Goal: Task Accomplishment & Management: Use online tool/utility

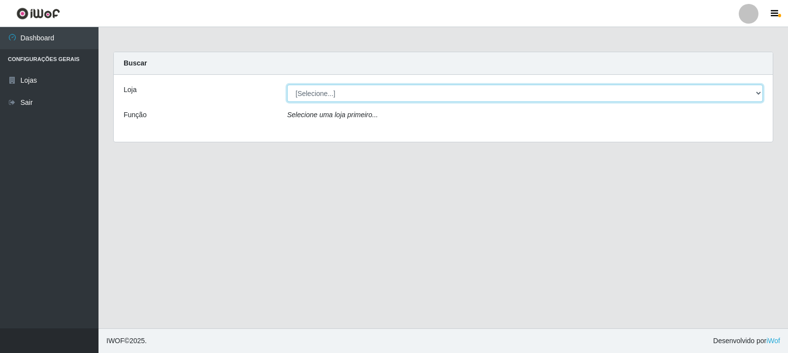
click at [408, 93] on select "[Selecione...] Rede Compras Supermercados - LOJA 3" at bounding box center [525, 93] width 476 height 17
select select "162"
click at [287, 85] on select "[Selecione...] Rede Compras Supermercados - LOJA 3" at bounding box center [525, 93] width 476 height 17
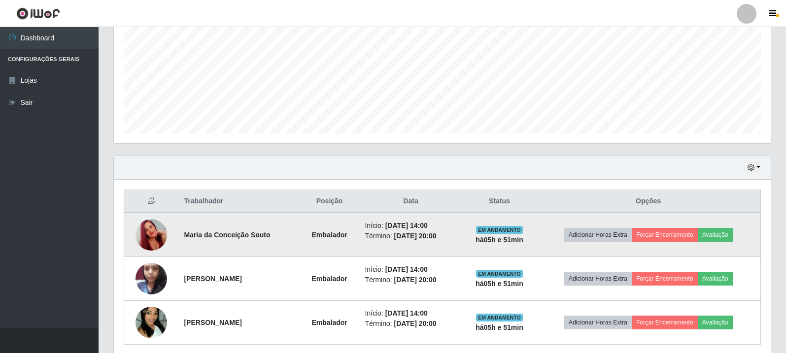
scroll to position [257, 0]
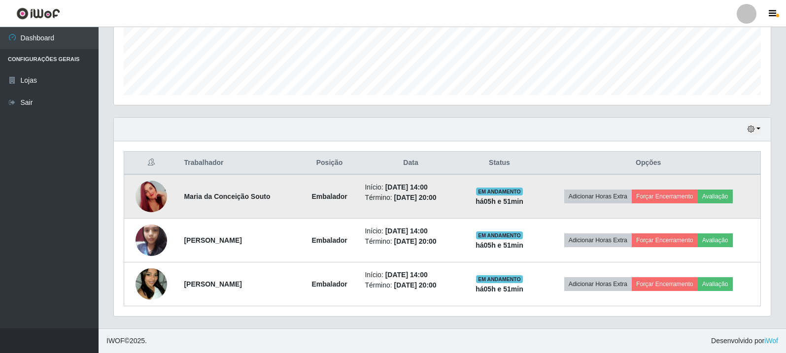
click at [726, 185] on td "Adicionar Horas Extra Forçar Encerramento Avaliação" at bounding box center [648, 196] width 224 height 44
click at [723, 203] on button "Avaliação" at bounding box center [714, 197] width 35 height 14
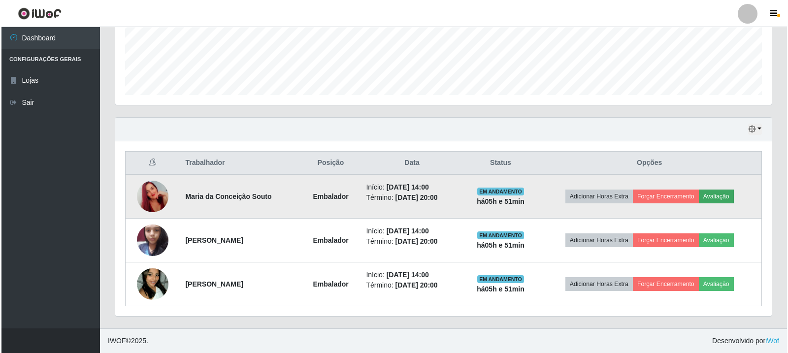
scroll to position [204, 652]
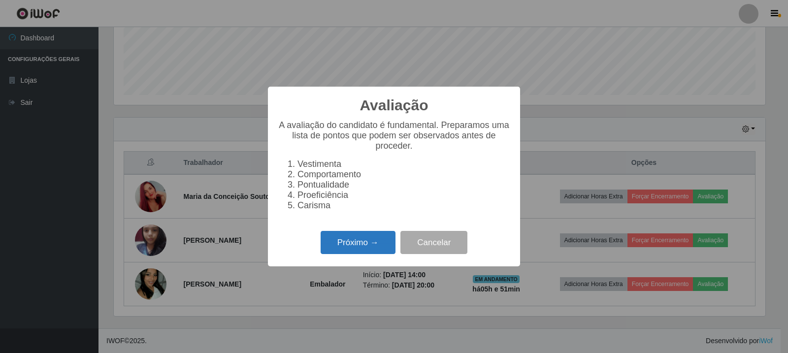
click at [367, 240] on button "Próximo →" at bounding box center [358, 242] width 75 height 23
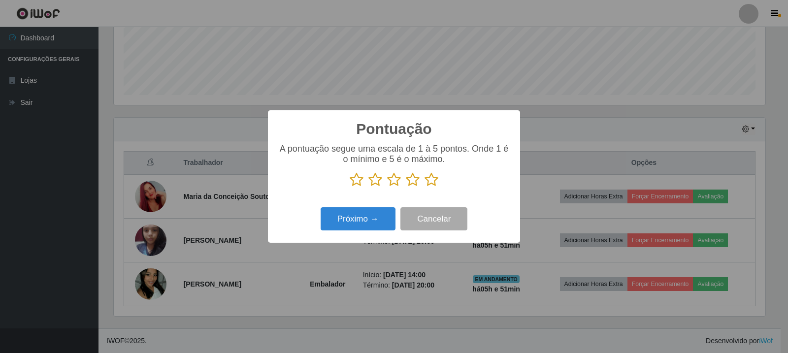
scroll to position [492272, 491825]
drag, startPoint x: 405, startPoint y: 183, endPoint x: 412, endPoint y: 185, distance: 7.6
click at [405, 183] on p at bounding box center [394, 179] width 232 height 15
click at [413, 187] on icon at bounding box center [413, 179] width 14 height 15
click at [406, 187] on input "radio" at bounding box center [406, 187] width 0 height 0
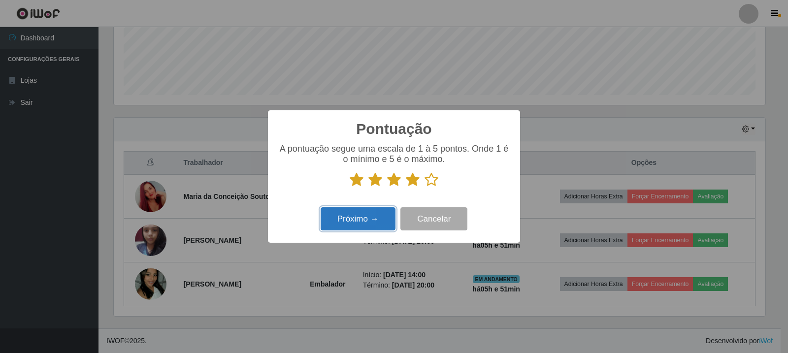
click at [392, 213] on button "Próximo →" at bounding box center [358, 218] width 75 height 23
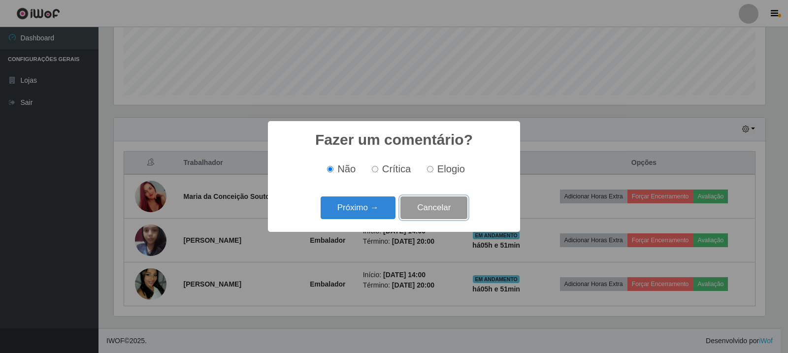
click at [426, 204] on button "Cancelar" at bounding box center [433, 207] width 67 height 23
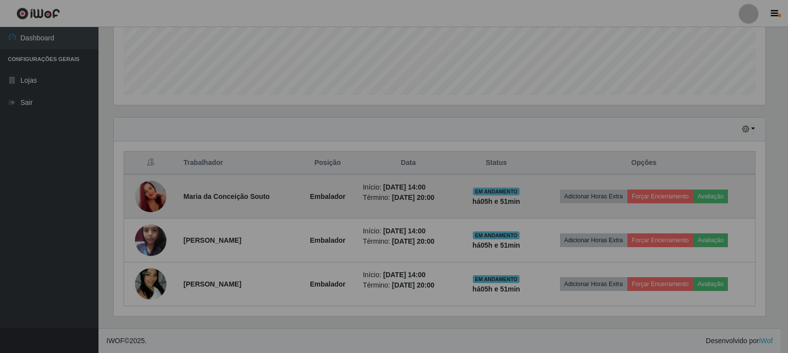
scroll to position [204, 656]
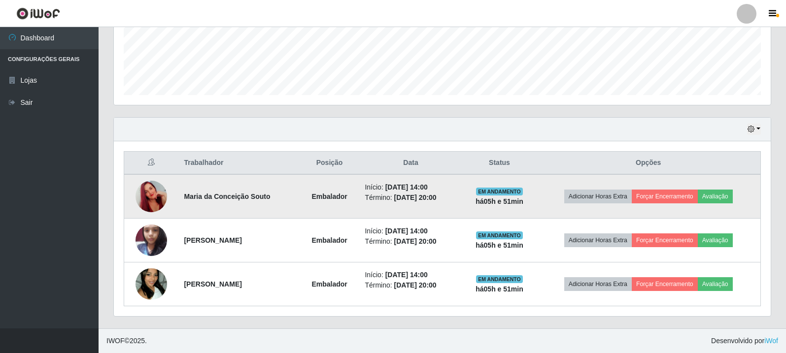
click at [724, 186] on td "Adicionar Horas Extra Forçar Encerramento Avaliação" at bounding box center [648, 196] width 224 height 44
click at [714, 198] on button "Avaliação" at bounding box center [714, 197] width 35 height 14
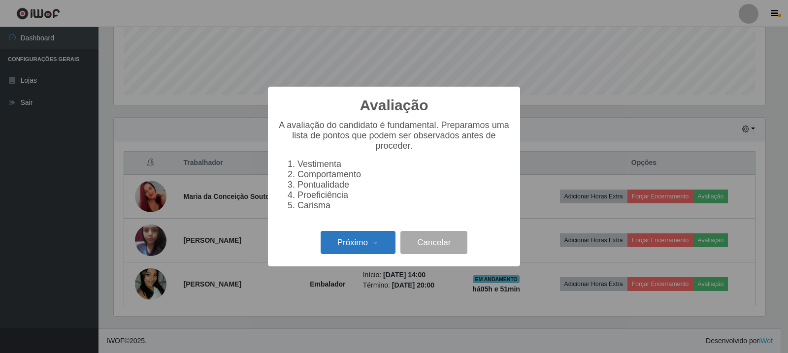
click at [377, 248] on button "Próximo →" at bounding box center [358, 242] width 75 height 23
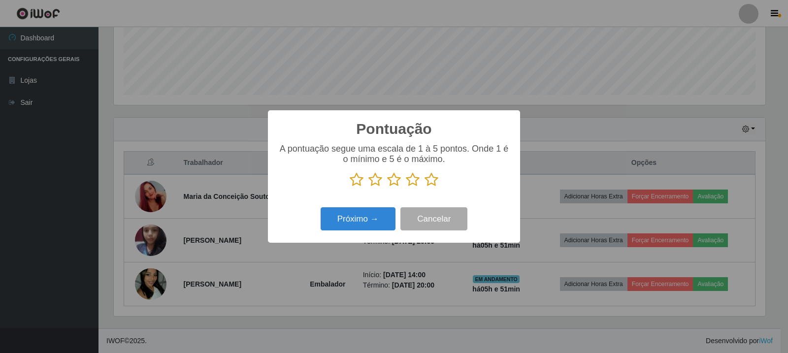
click at [436, 178] on icon at bounding box center [432, 179] width 14 height 15
click at [425, 187] on input "radio" at bounding box center [425, 187] width 0 height 0
click at [355, 226] on button "Próximo →" at bounding box center [358, 218] width 75 height 23
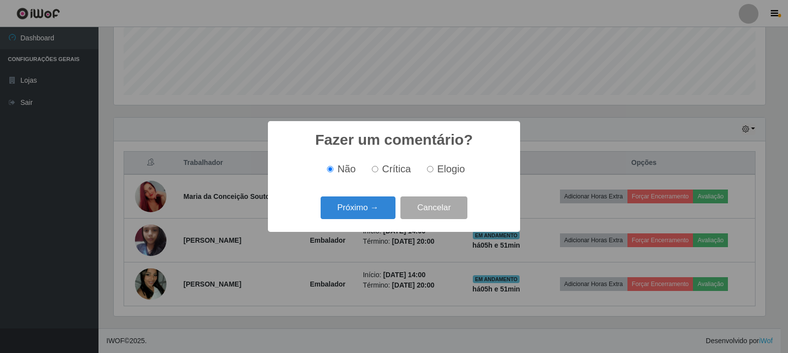
click at [437, 169] on span "Elogio" at bounding box center [451, 169] width 28 height 11
click at [345, 213] on button "Próximo →" at bounding box center [358, 207] width 75 height 23
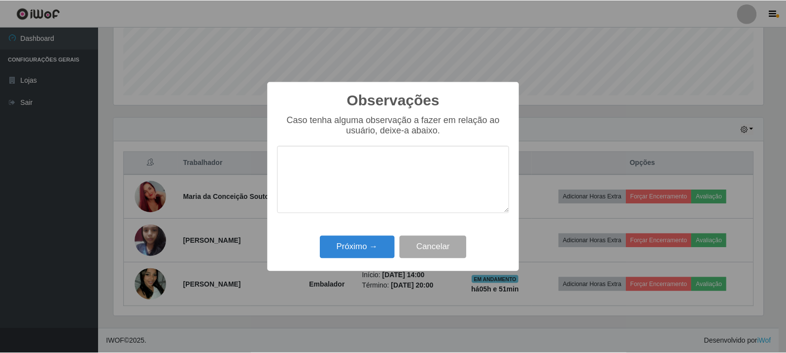
scroll to position [492272, 491825]
click at [465, 241] on button "Cancelar" at bounding box center [433, 247] width 67 height 23
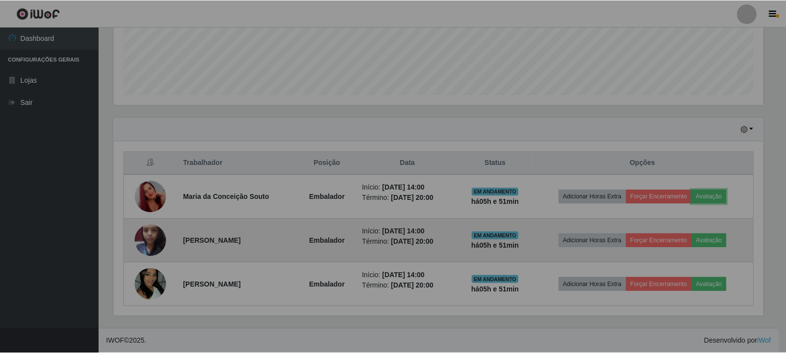
scroll to position [204, 656]
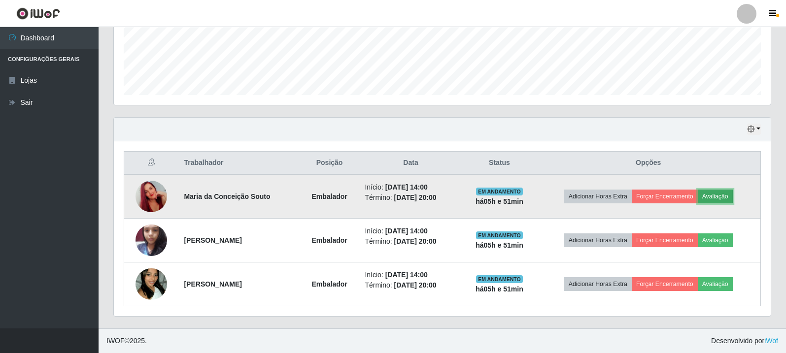
click at [722, 195] on button "Avaliação" at bounding box center [714, 197] width 35 height 14
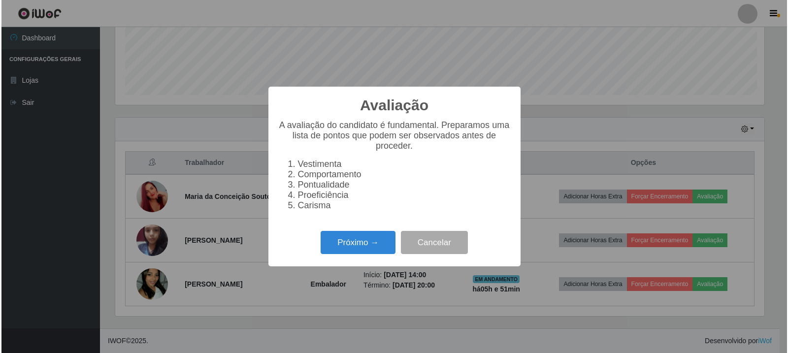
scroll to position [204, 652]
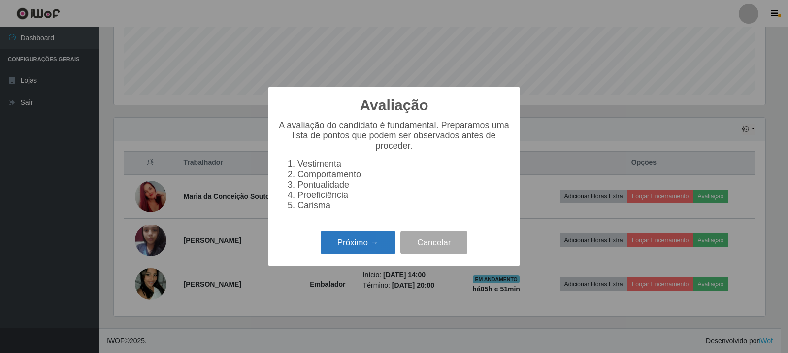
click at [370, 246] on button "Próximo →" at bounding box center [358, 242] width 75 height 23
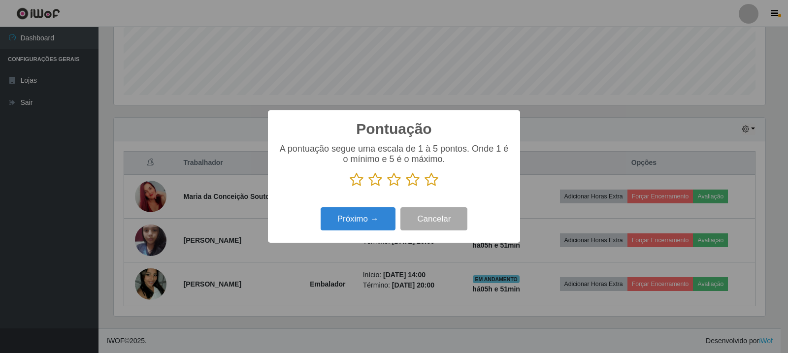
click at [429, 183] on icon at bounding box center [432, 179] width 14 height 15
click at [425, 187] on input "radio" at bounding box center [425, 187] width 0 height 0
click at [415, 185] on icon at bounding box center [413, 179] width 14 height 15
click at [406, 187] on input "radio" at bounding box center [406, 187] width 0 height 0
click at [429, 181] on icon at bounding box center [432, 179] width 14 height 15
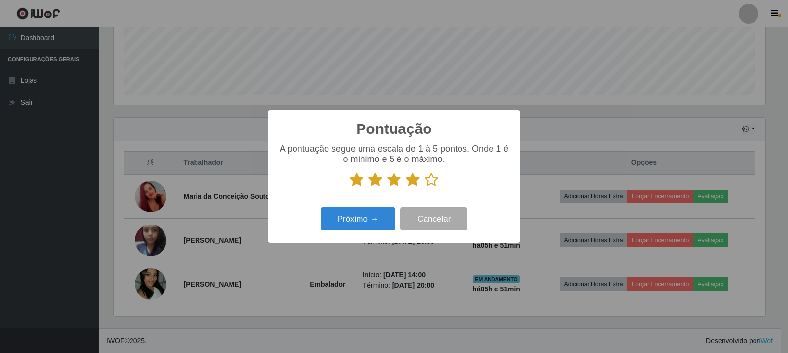
click at [425, 187] on input "radio" at bounding box center [425, 187] width 0 height 0
click at [386, 208] on div "Próximo → Cancelar" at bounding box center [394, 219] width 232 height 28
click at [383, 214] on button "Próximo →" at bounding box center [358, 218] width 75 height 23
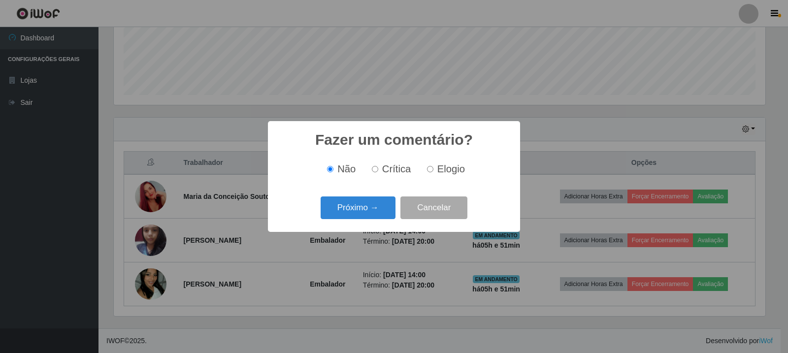
click at [437, 170] on span "Elogio" at bounding box center [451, 169] width 28 height 11
click at [433, 170] on input "Elogio" at bounding box center [430, 169] width 6 height 6
radio input "true"
click at [346, 224] on div "Fazer um comentário? × Não Crítica Elogio Próximo → Cancelar" at bounding box center [394, 176] width 252 height 110
click at [383, 197] on button "Próximo →" at bounding box center [358, 207] width 75 height 23
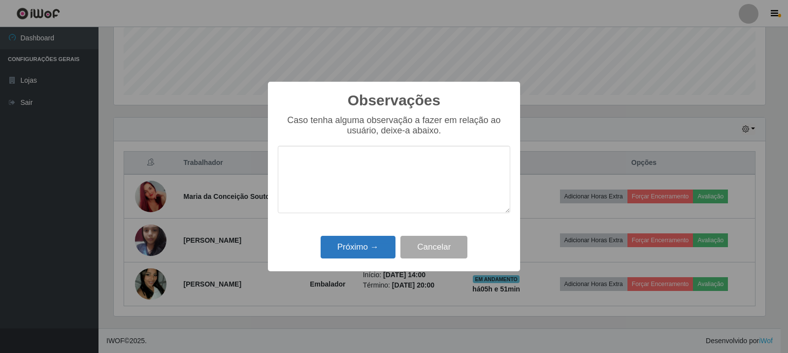
drag, startPoint x: 364, startPoint y: 233, endPoint x: 367, endPoint y: 242, distance: 9.3
click at [364, 233] on div "Observações × Caso tenha alguma observação a fazer em relação ao usuário, deixe…" at bounding box center [394, 177] width 252 height 190
drag, startPoint x: 368, startPoint y: 244, endPoint x: 449, endPoint y: 244, distance: 80.8
click at [369, 244] on button "Próximo →" at bounding box center [358, 247] width 75 height 23
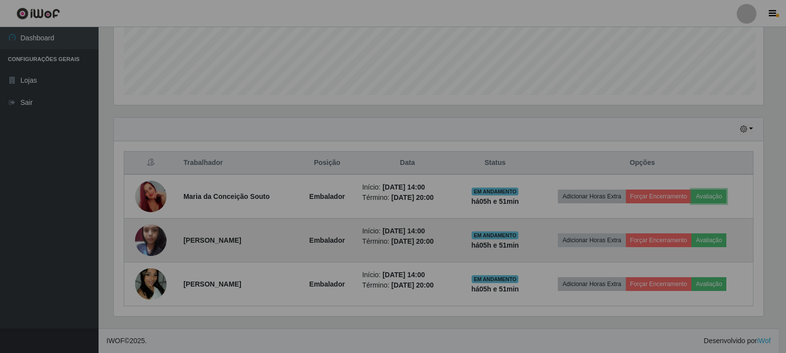
scroll to position [204, 656]
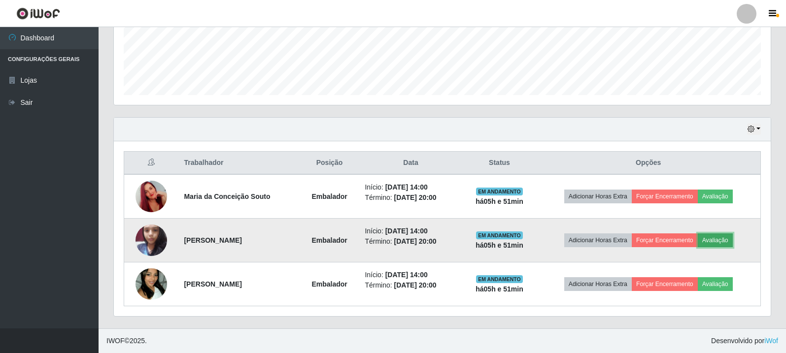
click at [728, 243] on button "Avaliação" at bounding box center [714, 240] width 35 height 14
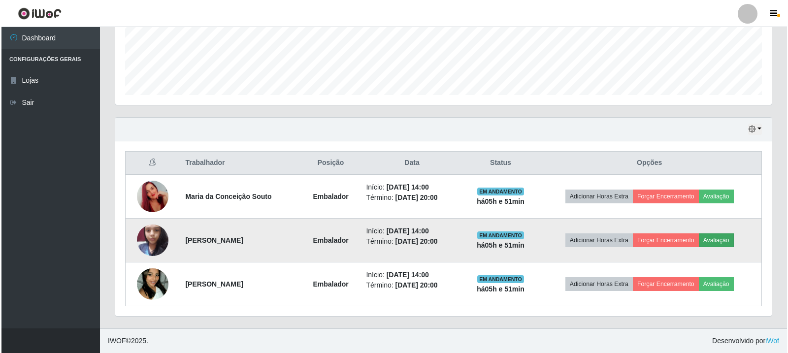
scroll to position [204, 652]
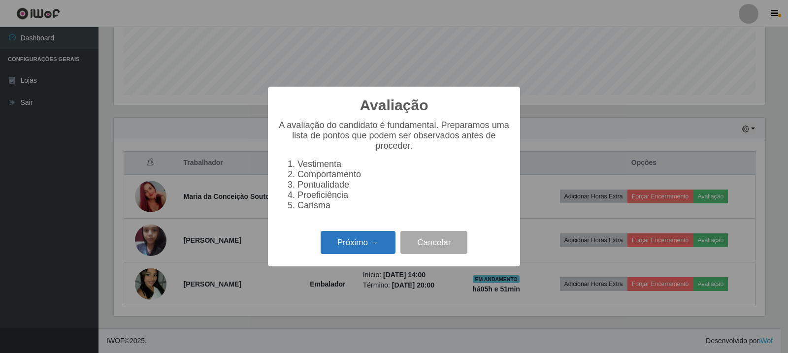
click at [360, 246] on button "Próximo →" at bounding box center [358, 242] width 75 height 23
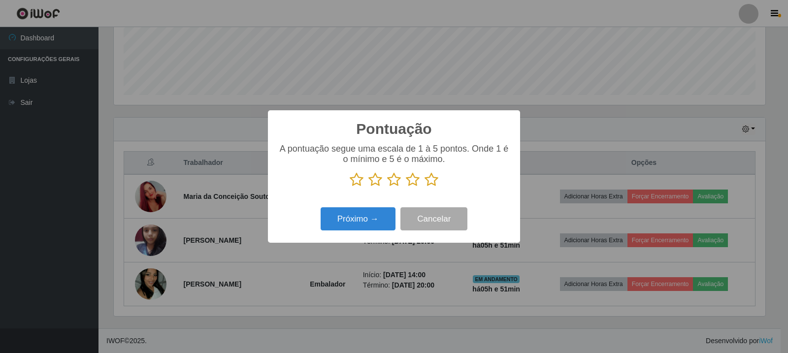
click at [430, 184] on icon at bounding box center [432, 179] width 14 height 15
click at [425, 187] on input "radio" at bounding box center [425, 187] width 0 height 0
click at [383, 212] on button "Próximo →" at bounding box center [358, 218] width 75 height 23
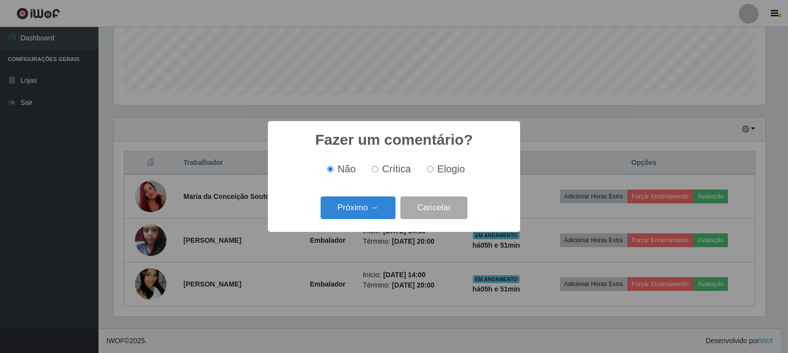
click at [429, 191] on div "Fazer um comentário? × Não Crítica Elogio Próximo → Cancelar" at bounding box center [394, 176] width 252 height 110
click at [448, 172] on span "Elogio" at bounding box center [451, 169] width 28 height 11
click at [433, 172] on input "Elogio" at bounding box center [430, 169] width 6 height 6
radio input "true"
click at [380, 210] on button "Próximo →" at bounding box center [358, 207] width 75 height 23
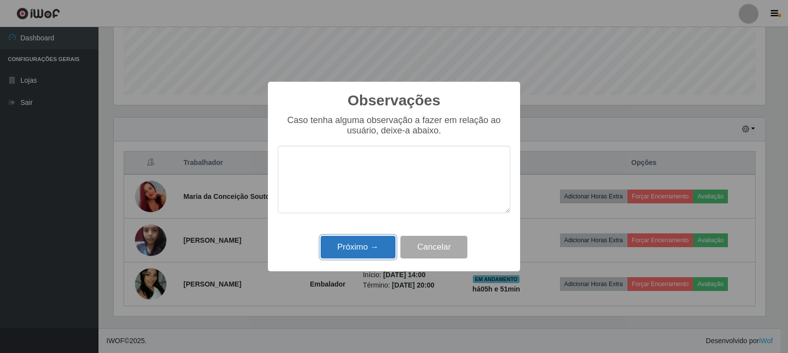
click at [372, 257] on button "Próximo →" at bounding box center [358, 247] width 75 height 23
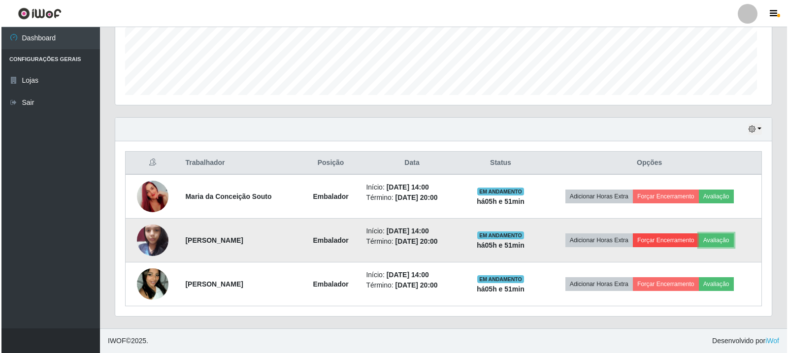
scroll to position [204, 656]
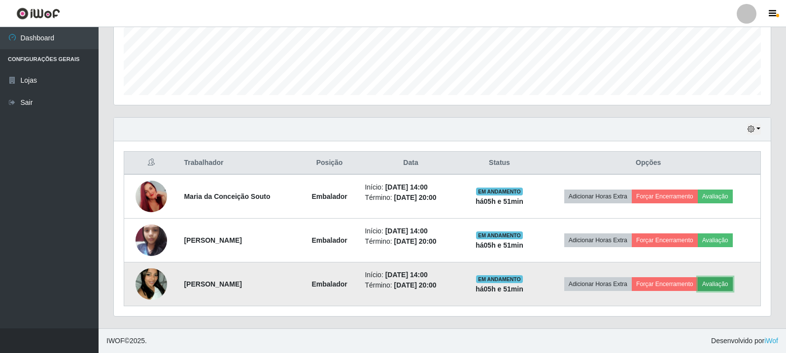
click at [724, 286] on button "Avaliação" at bounding box center [714, 284] width 35 height 14
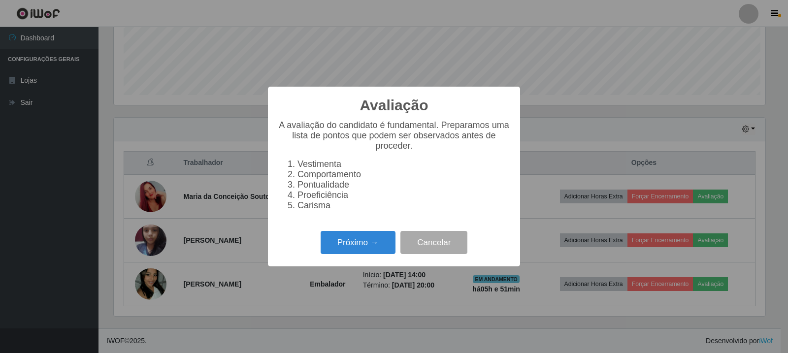
scroll to position [204, 652]
click at [354, 251] on button "Próximo →" at bounding box center [358, 242] width 75 height 23
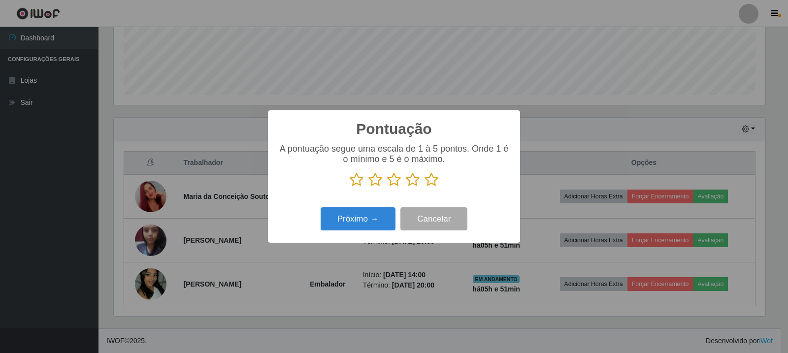
click at [437, 180] on icon at bounding box center [432, 179] width 14 height 15
click at [425, 187] on input "radio" at bounding box center [425, 187] width 0 height 0
click at [365, 221] on button "Próximo →" at bounding box center [358, 218] width 75 height 23
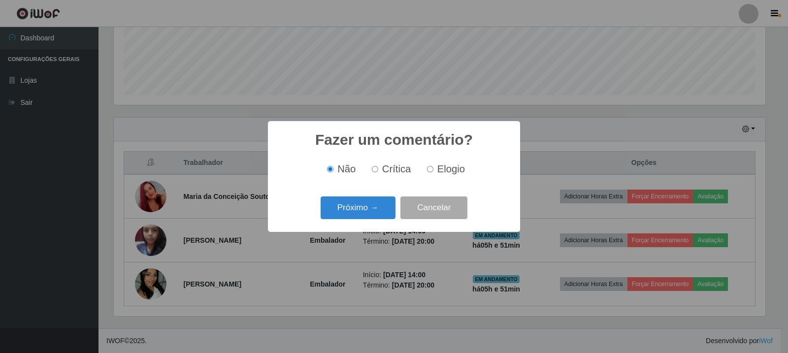
scroll to position [492272, 491825]
click at [437, 174] on span "Elogio" at bounding box center [451, 169] width 28 height 11
click at [433, 172] on input "Elogio" at bounding box center [430, 169] width 6 height 6
radio input "true"
click at [361, 216] on button "Próximo →" at bounding box center [358, 207] width 75 height 23
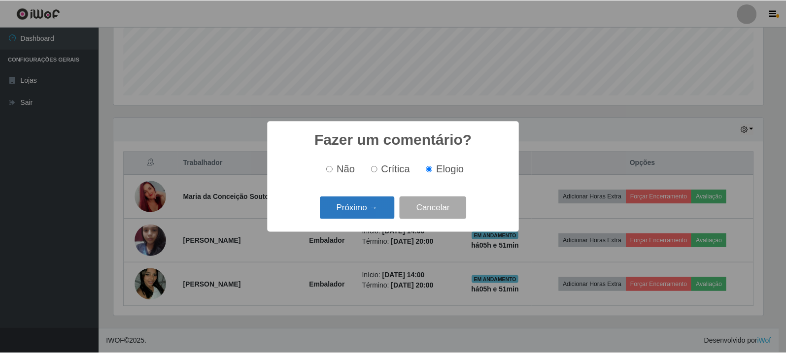
scroll to position [0, 0]
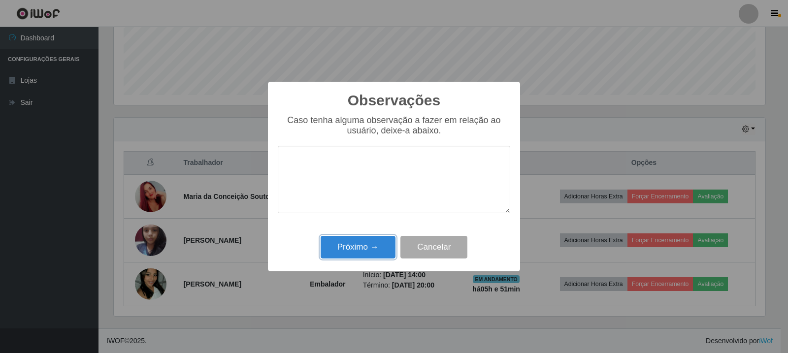
click at [369, 247] on button "Próximo →" at bounding box center [358, 247] width 75 height 23
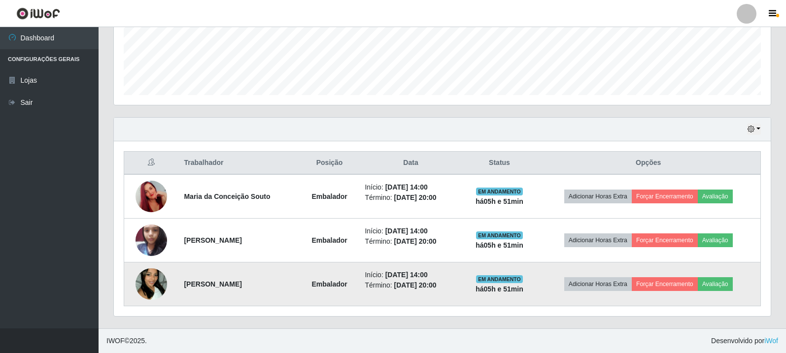
click at [173, 284] on td at bounding box center [151, 284] width 54 height 44
click at [146, 289] on img at bounding box center [151, 284] width 32 height 56
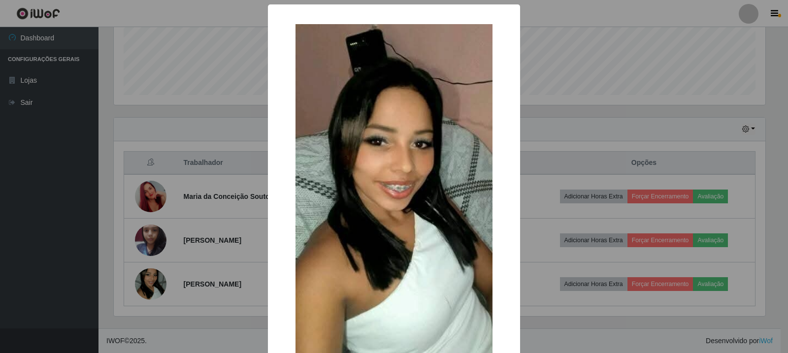
click at [173, 136] on div "× OK Cancel" at bounding box center [394, 176] width 788 height 353
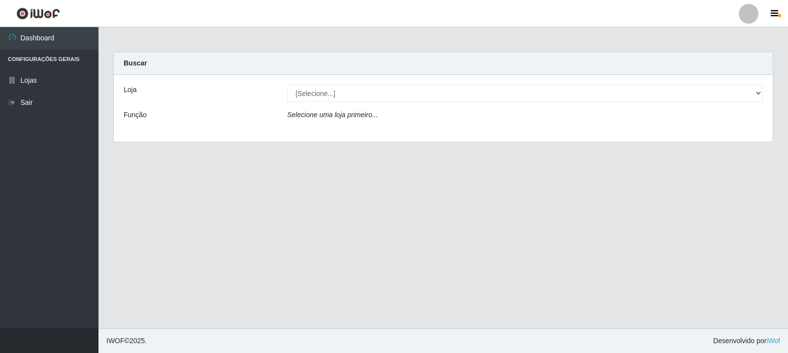
click at [383, 100] on select "[Selecione...] Rede Compras Supermercados - LOJA 3" at bounding box center [525, 93] width 476 height 17
select select "162"
click at [287, 85] on select "[Selecione...] Rede Compras Supermercados - LOJA 3" at bounding box center [525, 93] width 476 height 17
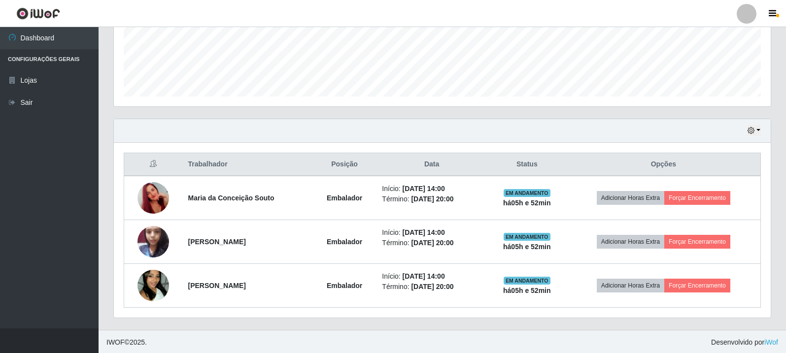
scroll to position [257, 0]
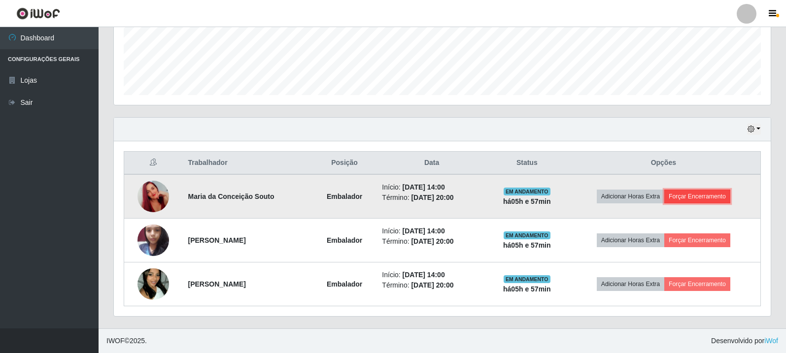
click at [698, 200] on button "Forçar Encerramento" at bounding box center [697, 197] width 66 height 14
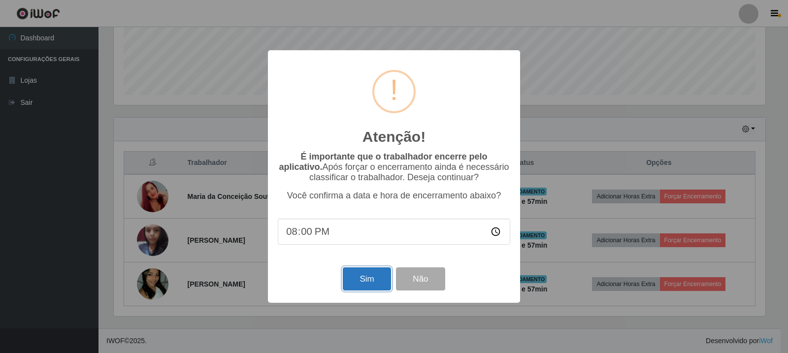
click at [369, 282] on button "Sim" at bounding box center [367, 278] width 48 height 23
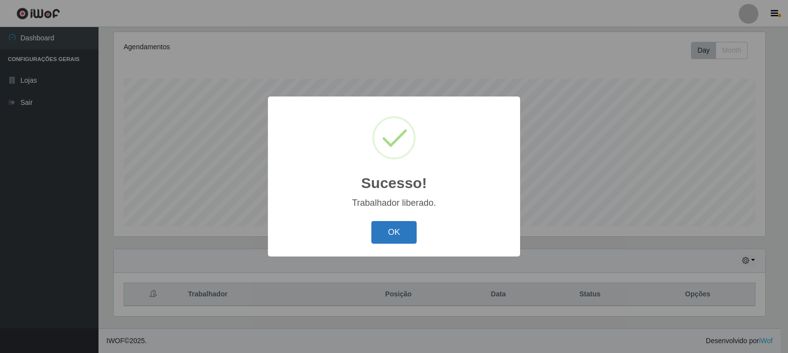
drag, startPoint x: 393, startPoint y: 223, endPoint x: 401, endPoint y: 223, distance: 8.4
click at [393, 223] on button "OK" at bounding box center [394, 232] width 46 height 23
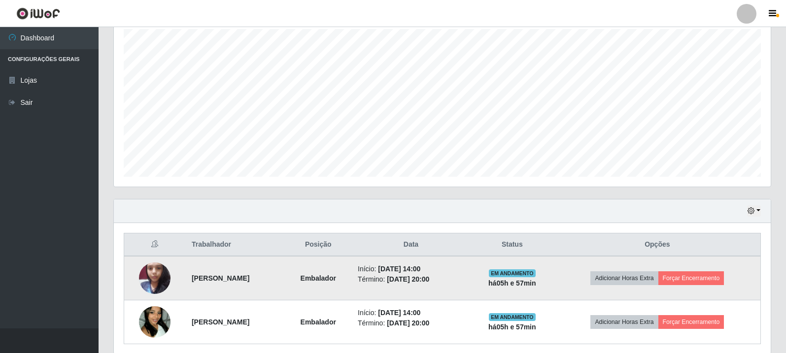
scroll to position [213, 0]
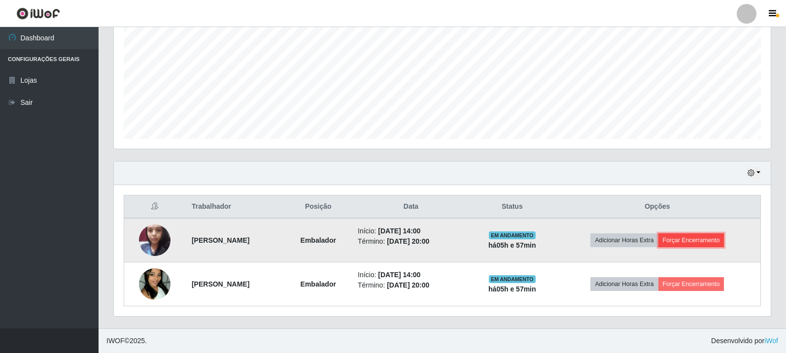
click at [724, 235] on button "Forçar Encerramento" at bounding box center [691, 240] width 66 height 14
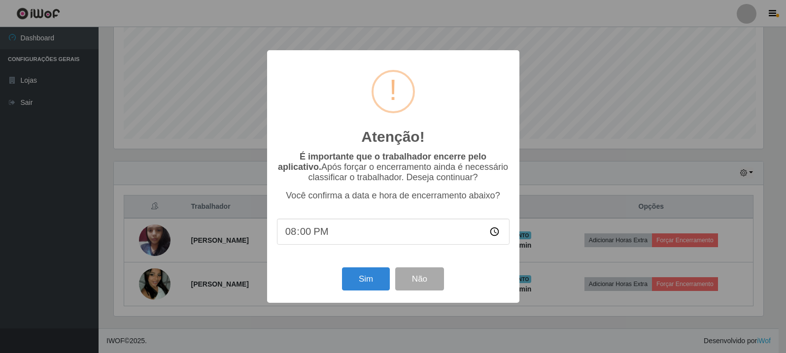
scroll to position [204, 652]
click at [378, 282] on button "Sim" at bounding box center [367, 278] width 48 height 23
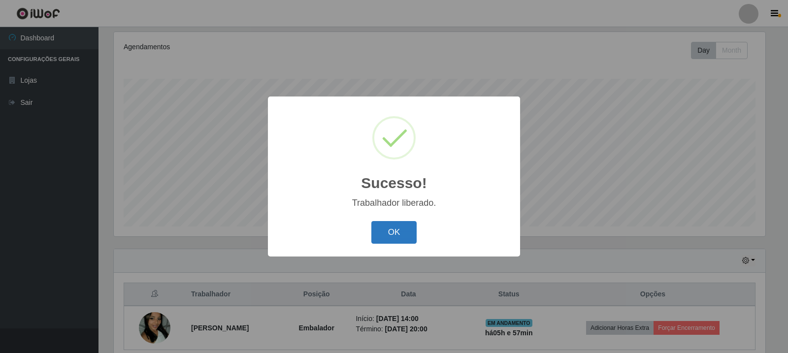
click at [406, 234] on button "OK" at bounding box center [394, 232] width 46 height 23
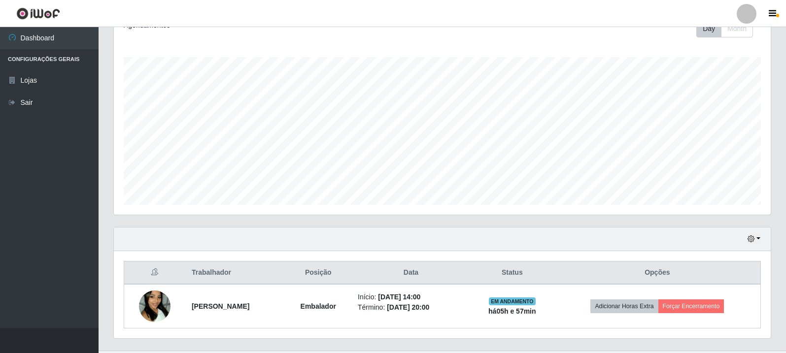
scroll to position [169, 0]
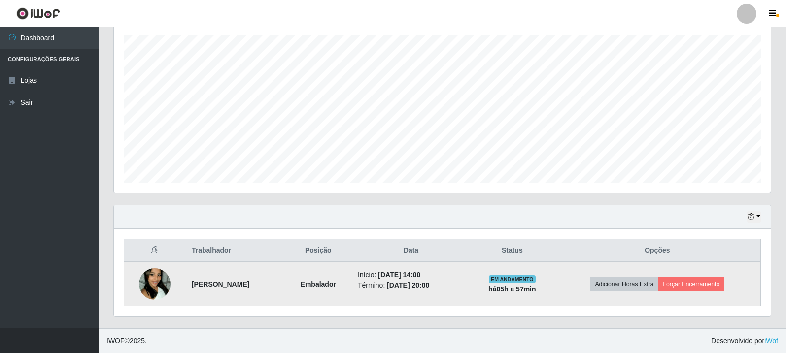
click at [702, 275] on td "Adicionar Horas Extra Forçar Encerramento" at bounding box center [657, 284] width 206 height 44
click at [696, 280] on button "Forçar Encerramento" at bounding box center [691, 284] width 66 height 14
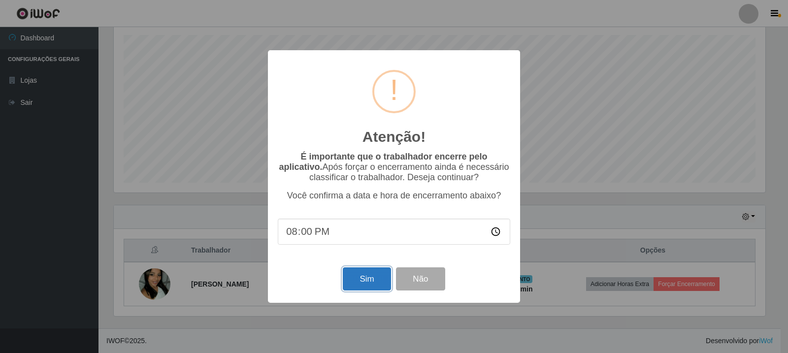
click at [369, 288] on button "Sim" at bounding box center [367, 278] width 48 height 23
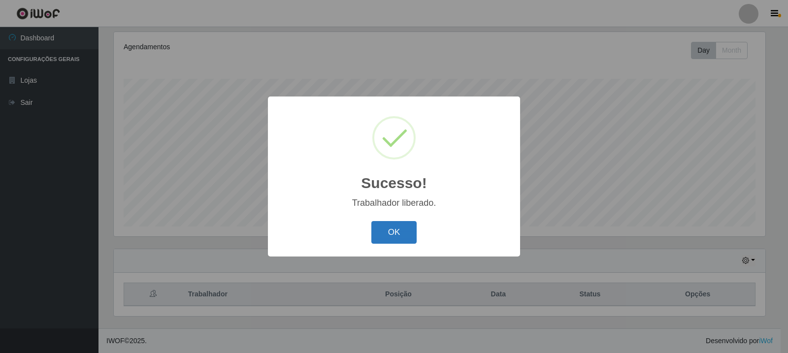
click at [397, 234] on button "OK" at bounding box center [394, 232] width 46 height 23
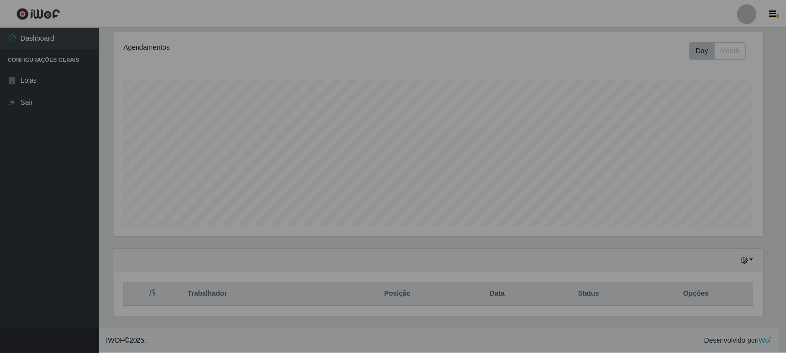
scroll to position [0, 0]
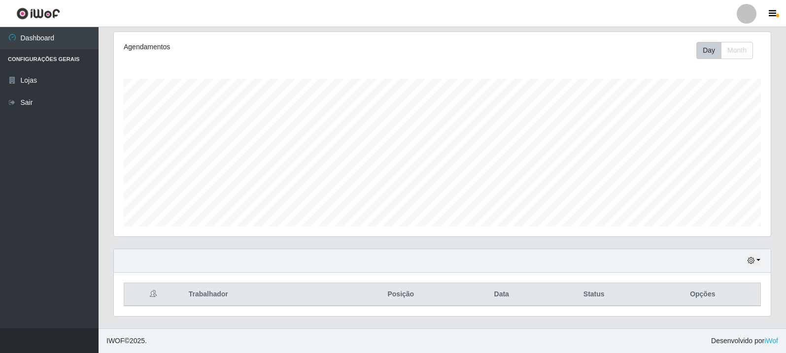
click at [372, 261] on div "Hoje 1 dia 3 dias 1 Semana Não encerrados" at bounding box center [442, 261] width 656 height 24
